Goal: Task Accomplishment & Management: Manage account settings

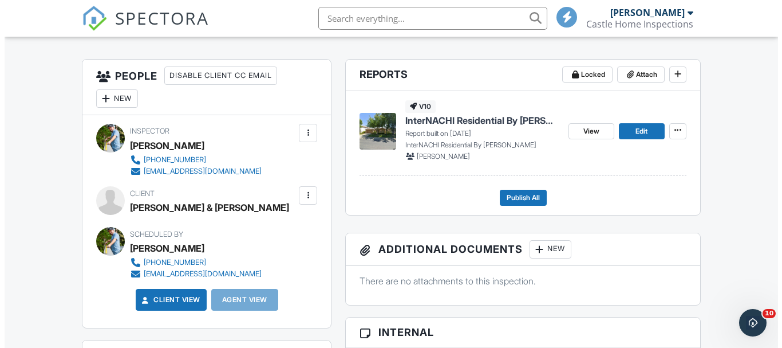
scroll to position [172, 0]
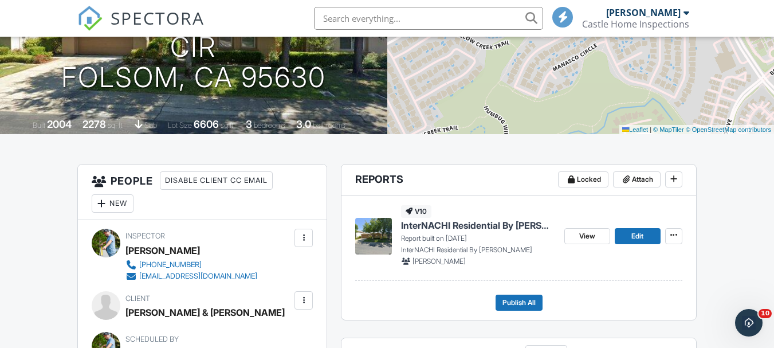
click at [101, 205] on div at bounding box center [101, 203] width 11 height 11
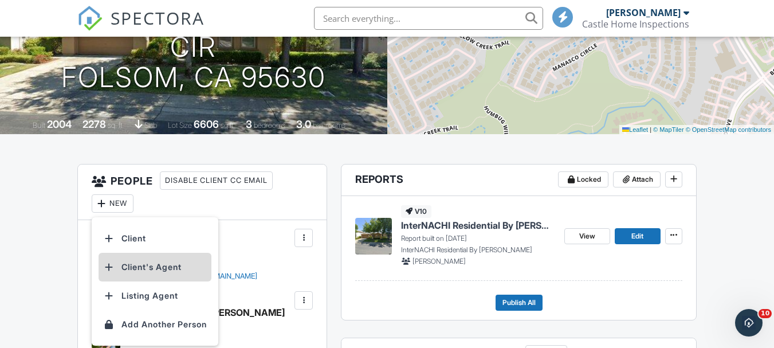
click at [127, 266] on li "Client's Agent" at bounding box center [154, 267] width 113 height 29
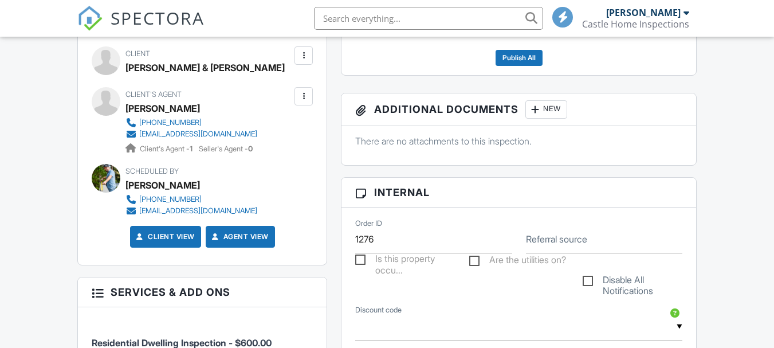
scroll to position [321, 0]
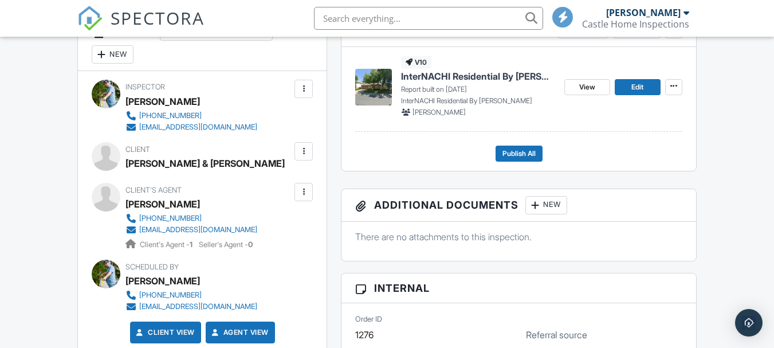
click at [307, 155] on div at bounding box center [303, 150] width 11 height 11
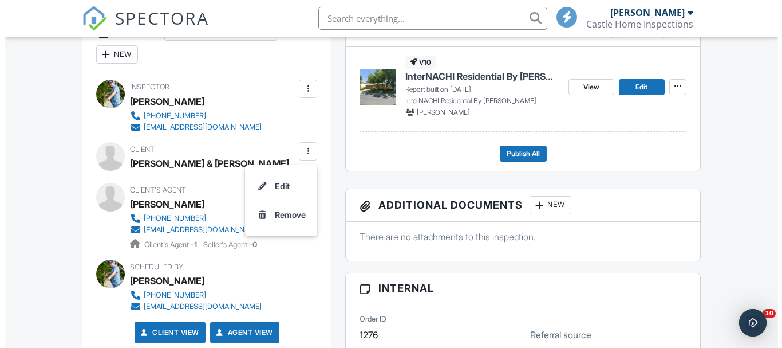
scroll to position [0, 0]
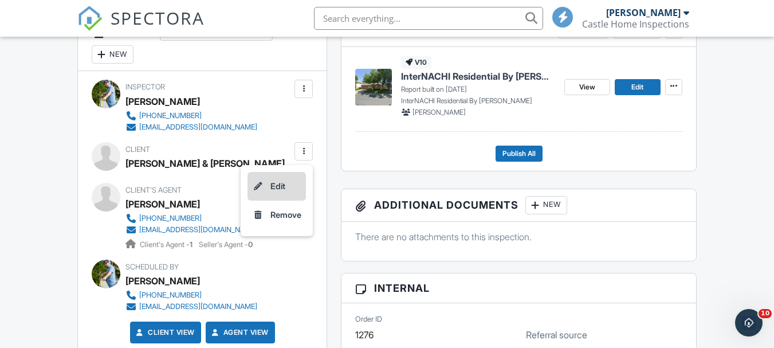
click at [265, 184] on li "Edit" at bounding box center [276, 186] width 58 height 29
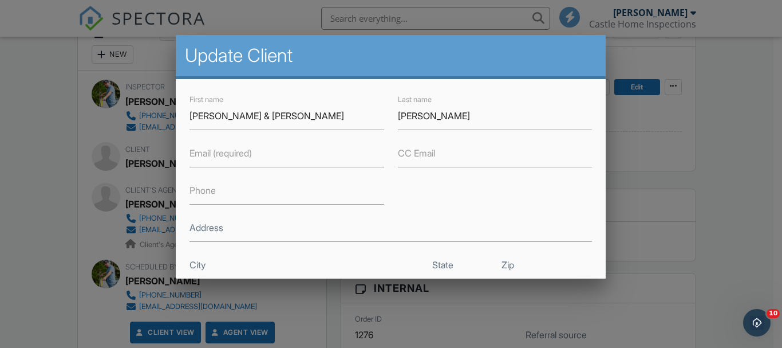
click at [223, 151] on label "Email (required)" at bounding box center [221, 152] width 62 height 13
click at [223, 151] on input "Email (required)" at bounding box center [287, 153] width 195 height 28
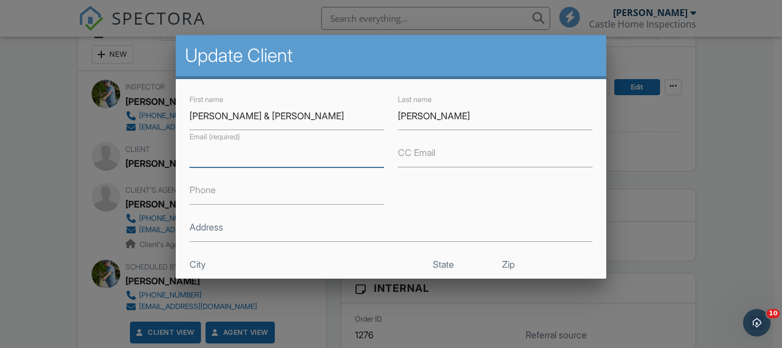
type input "G"
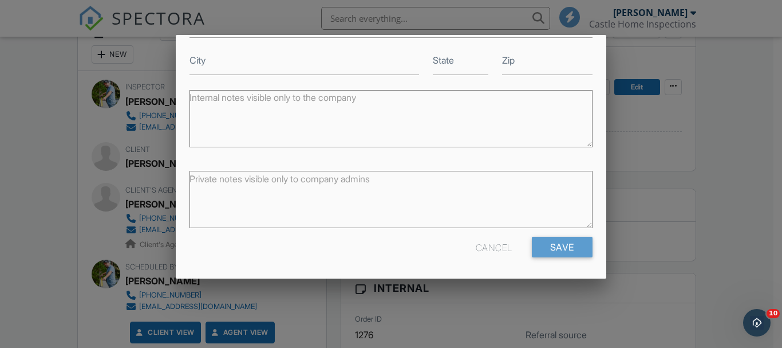
scroll to position [205, 0]
type input "galinato5@sbcglobal.net"
click at [553, 247] on input "Save" at bounding box center [562, 245] width 61 height 21
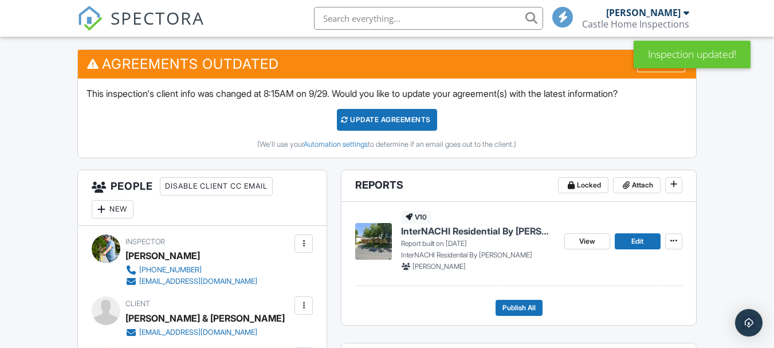
click at [361, 116] on div "Update Agreements" at bounding box center [387, 120] width 100 height 22
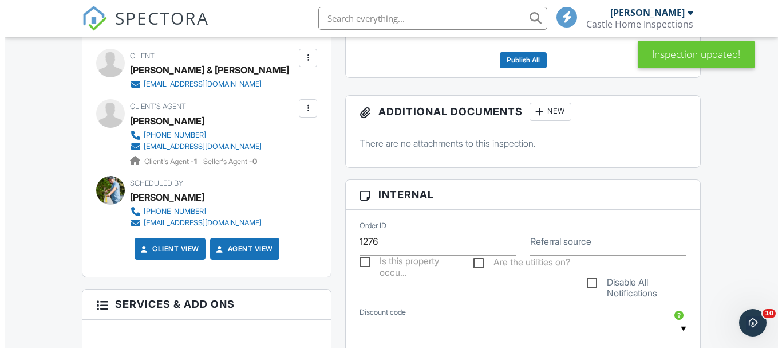
scroll to position [352, 0]
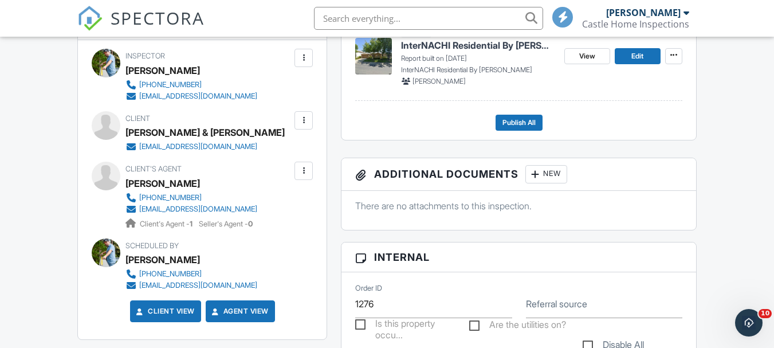
click at [305, 121] on div at bounding box center [303, 120] width 11 height 11
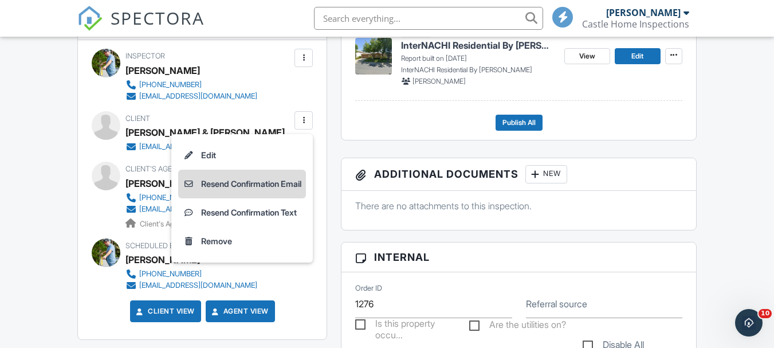
click at [208, 181] on li "Resend Confirmation Email" at bounding box center [242, 183] width 128 height 29
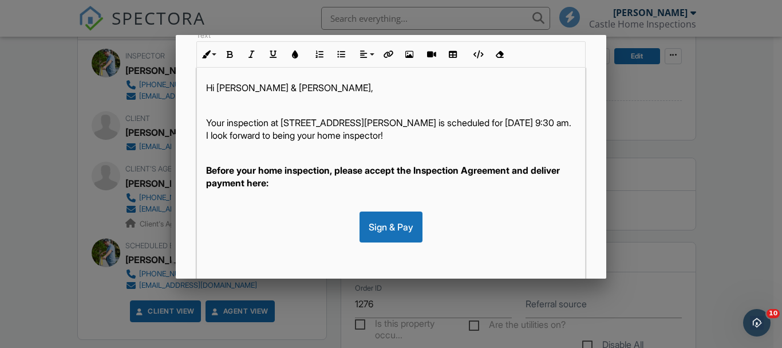
scroll to position [320, 0]
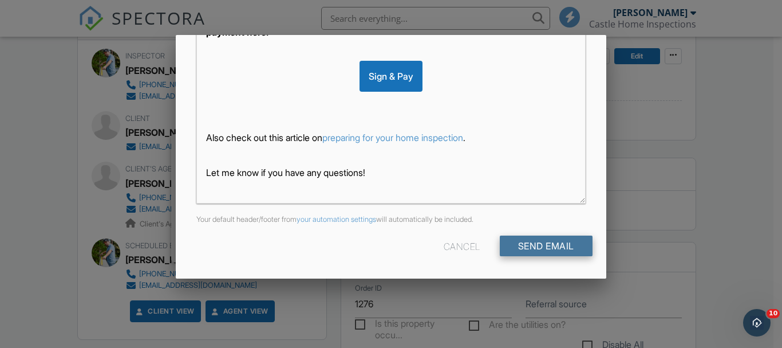
click at [561, 239] on input "Send Email" at bounding box center [546, 245] width 93 height 21
